Goal: Navigation & Orientation: Understand site structure

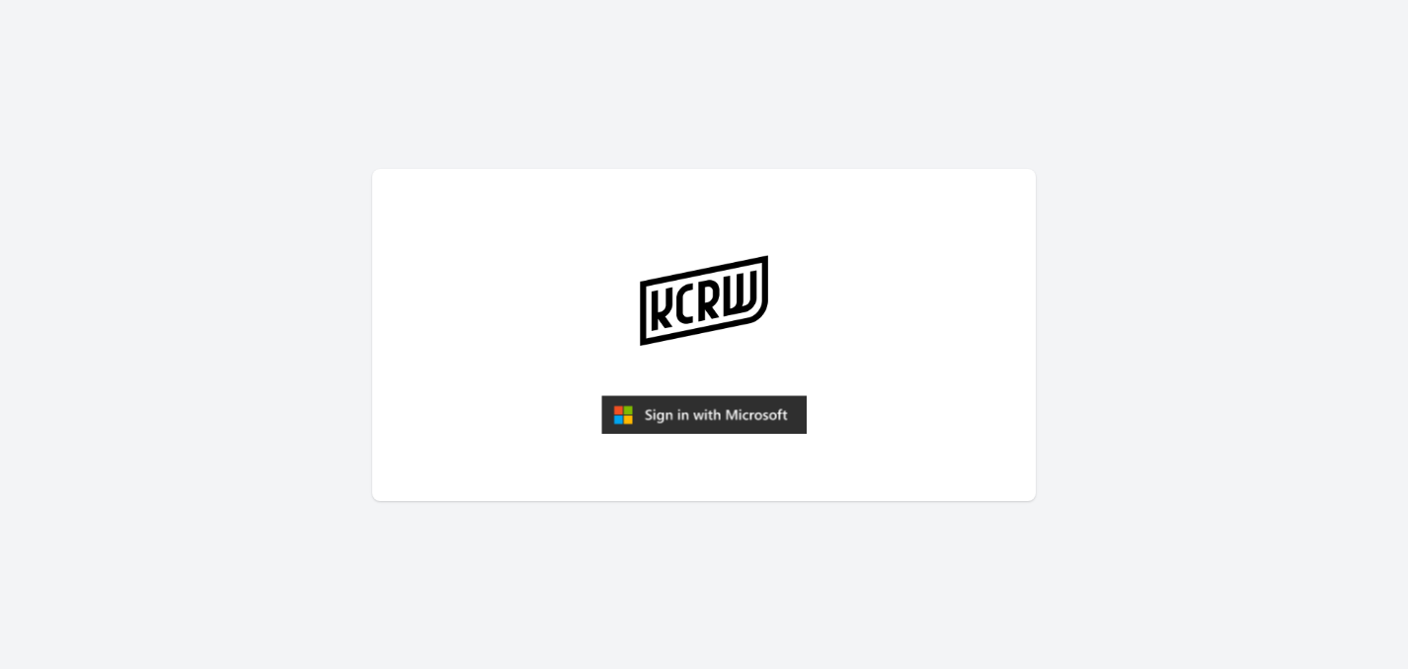
click at [626, 410] on img "submit" at bounding box center [703, 415] width 205 height 40
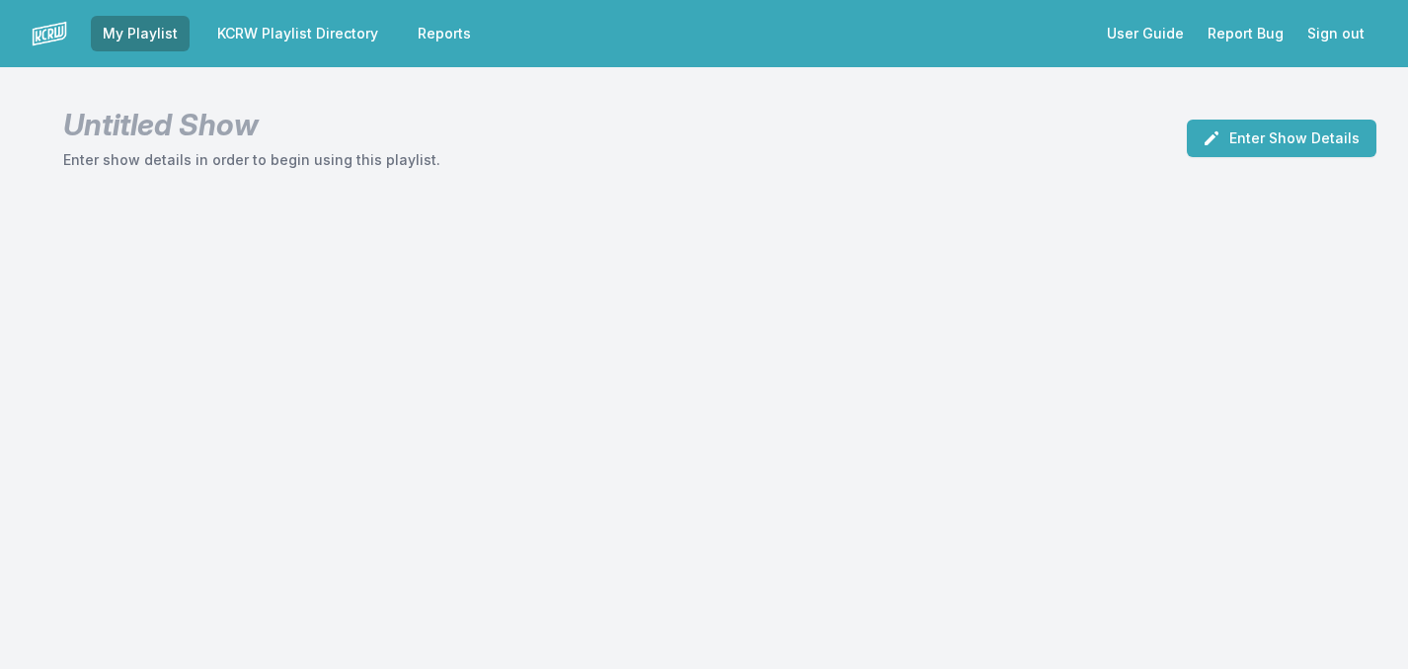
click at [316, 39] on link "KCRW Playlist Directory" at bounding box center [297, 34] width 185 height 36
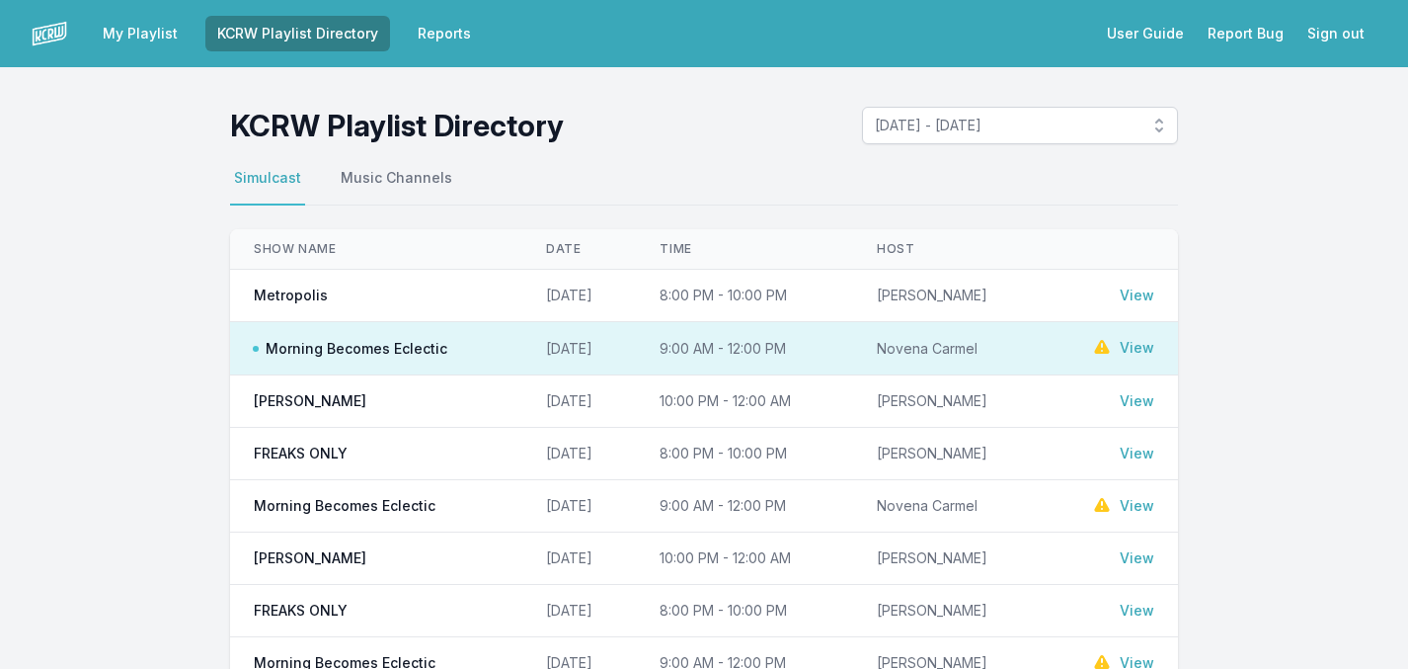
click at [426, 36] on link "Reports" at bounding box center [444, 34] width 77 height 36
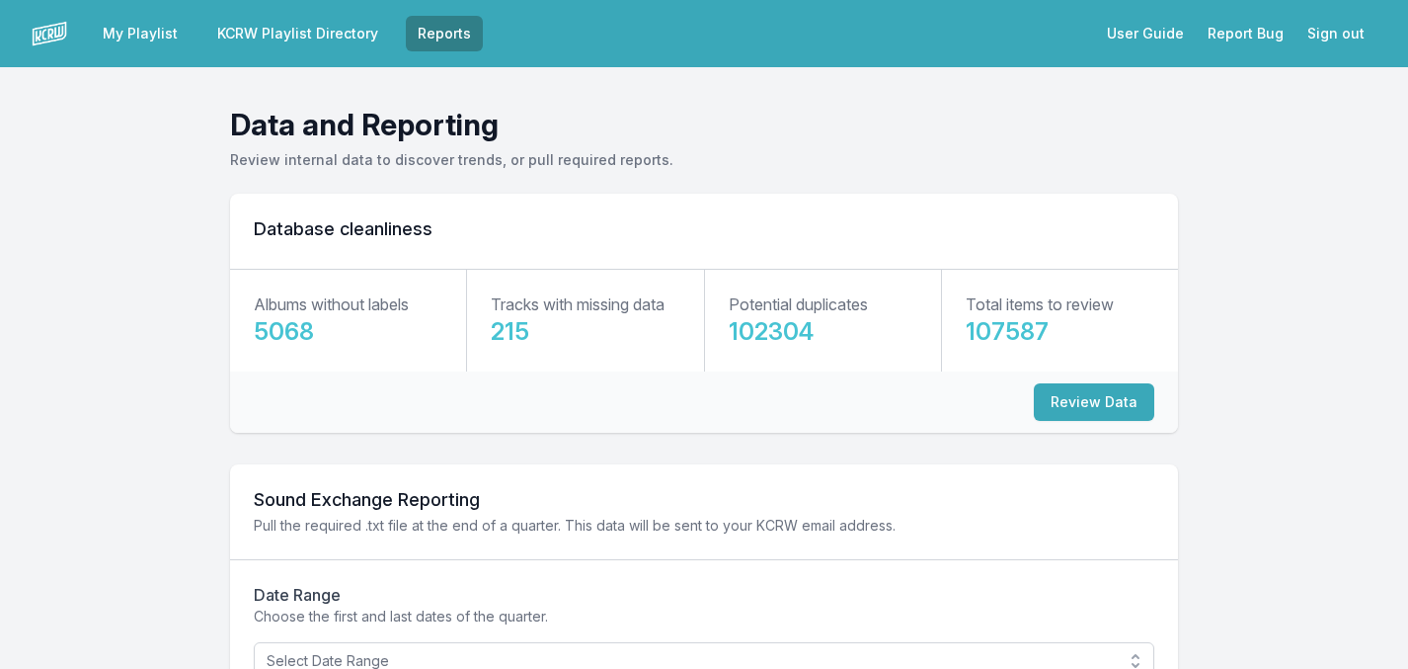
click at [124, 28] on link "My Playlist" at bounding box center [140, 34] width 99 height 36
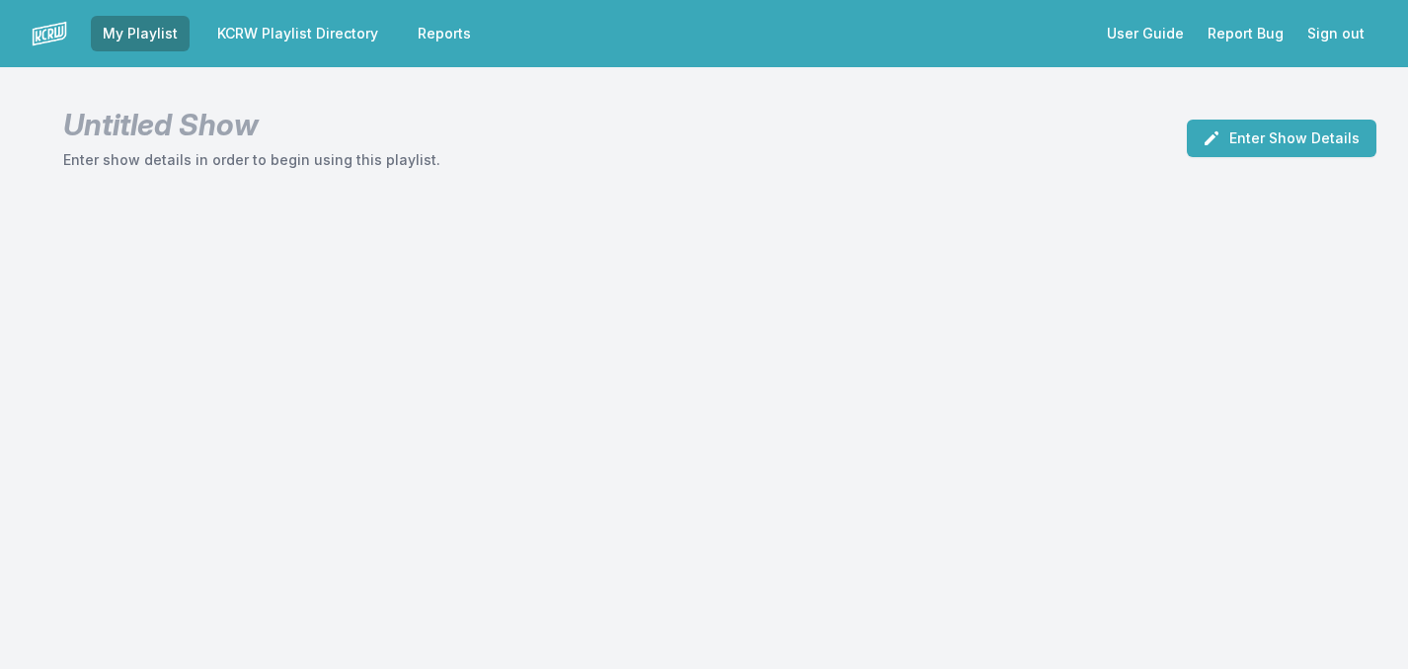
click at [253, 25] on link "KCRW Playlist Directory" at bounding box center [297, 34] width 185 height 36
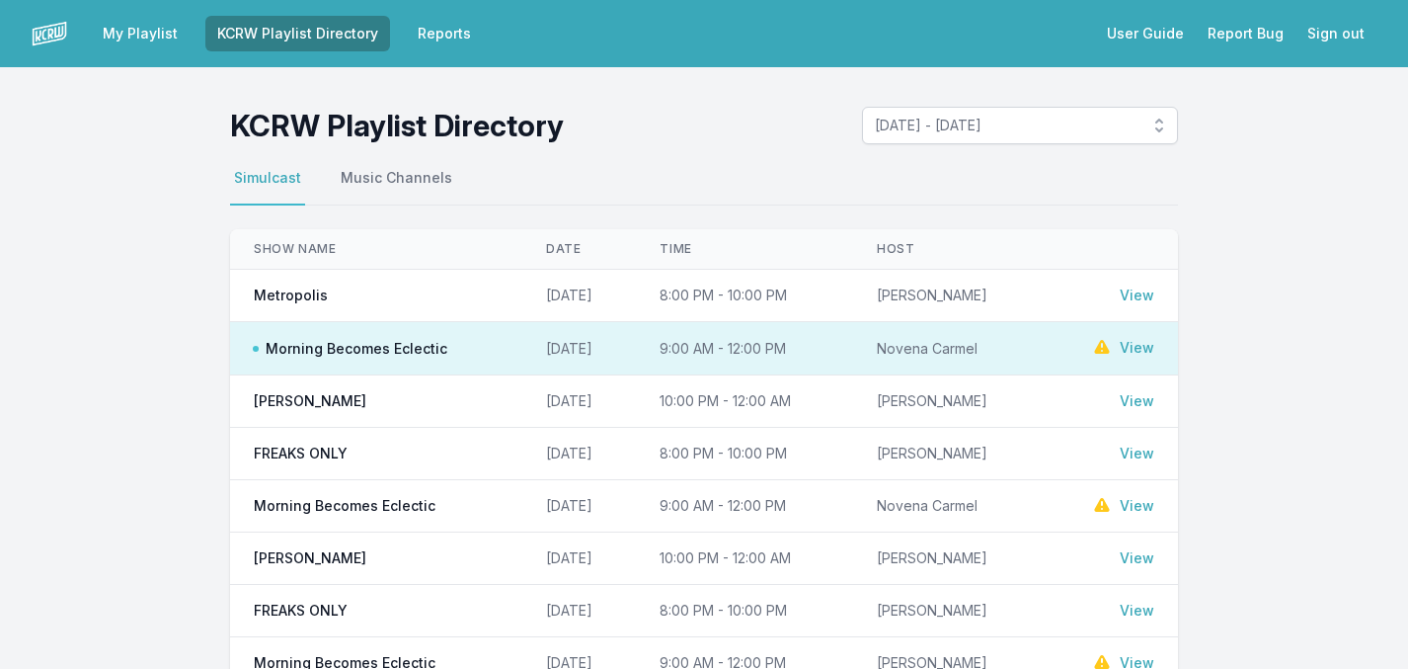
click at [39, 25] on img at bounding box center [50, 34] width 36 height 36
